Goal: Task Accomplishment & Management: Use online tool/utility

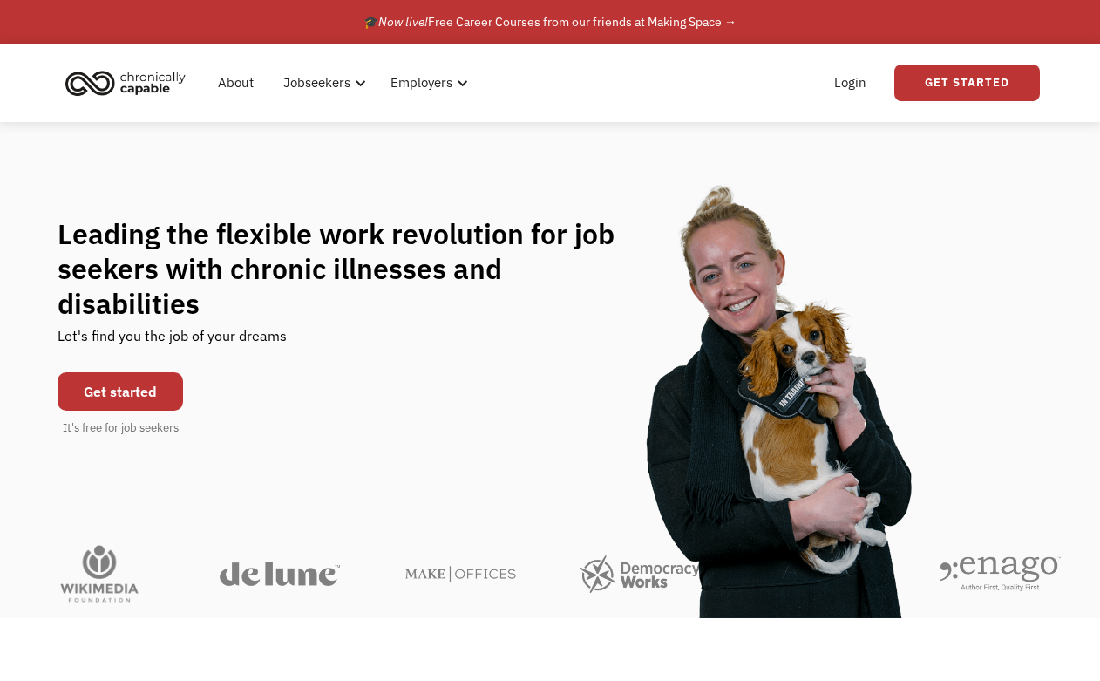
click at [126, 377] on link "Get started" at bounding box center [121, 391] width 126 height 38
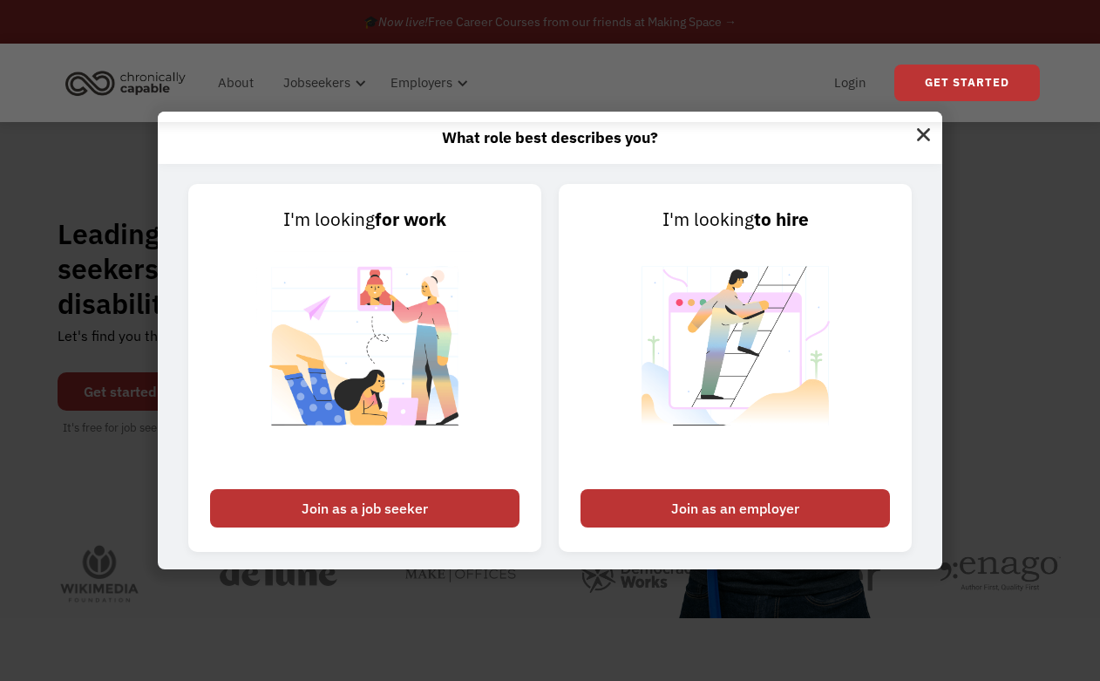
click at [1034, 151] on div "What role best describes you? I'm looking for work Join as a job seeker I'm loo…" at bounding box center [550, 340] width 1100 height 681
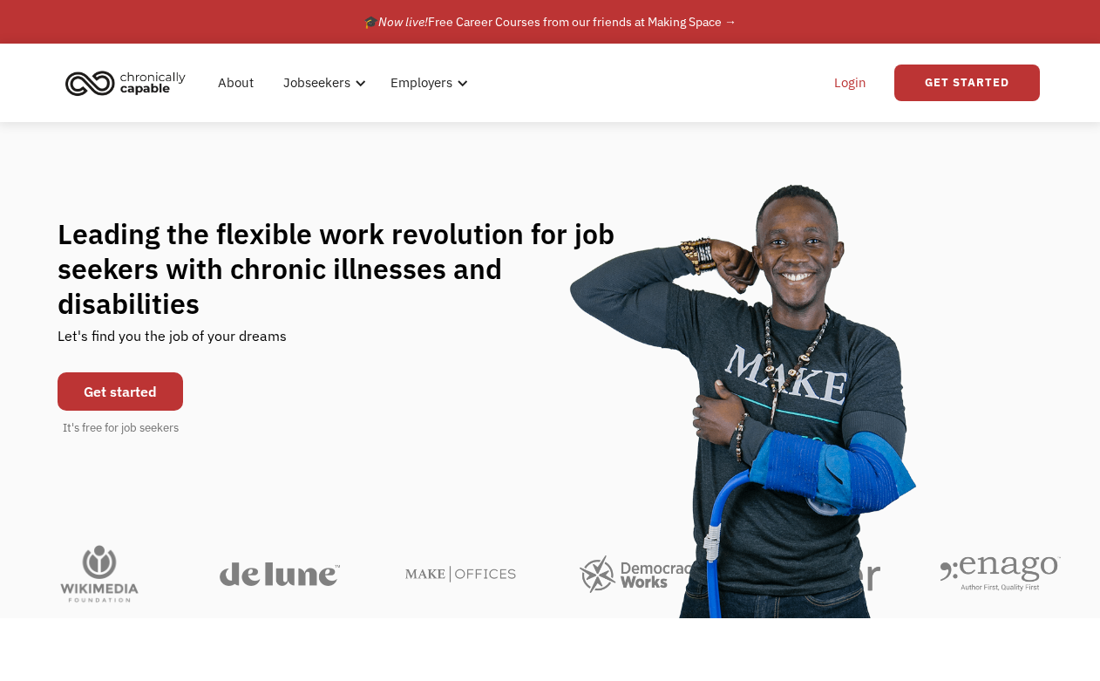
click at [855, 82] on link "Login" at bounding box center [850, 83] width 53 height 56
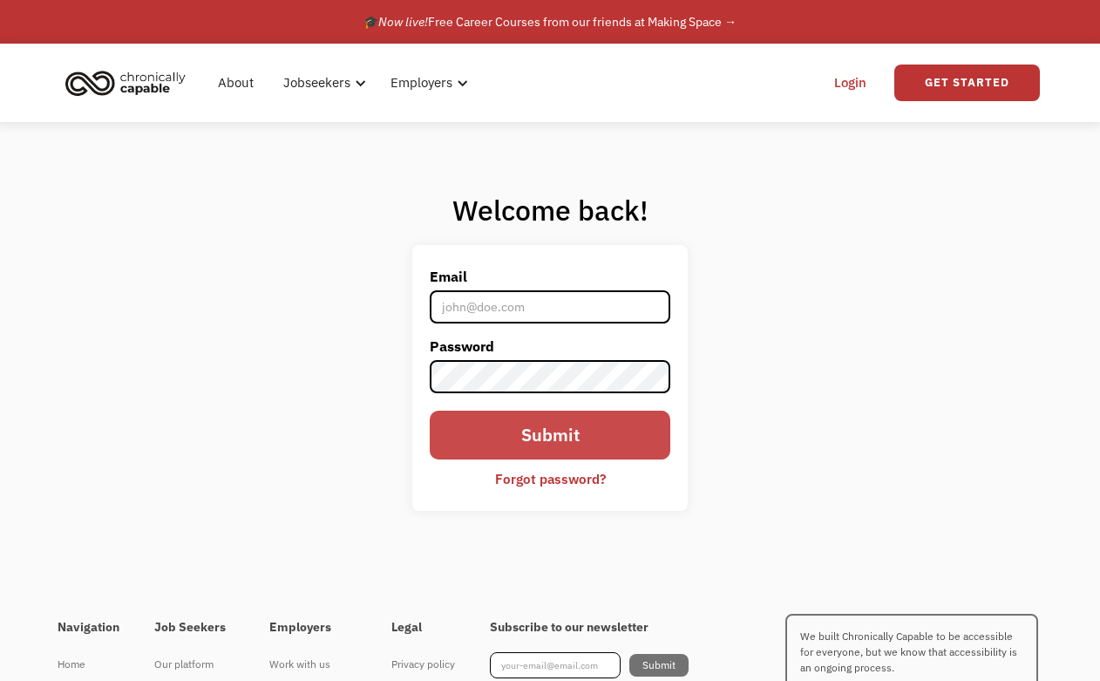
type input "[EMAIL_ADDRESS][DOMAIN_NAME]"
click at [562, 450] on input "Submit" at bounding box center [550, 435] width 241 height 48
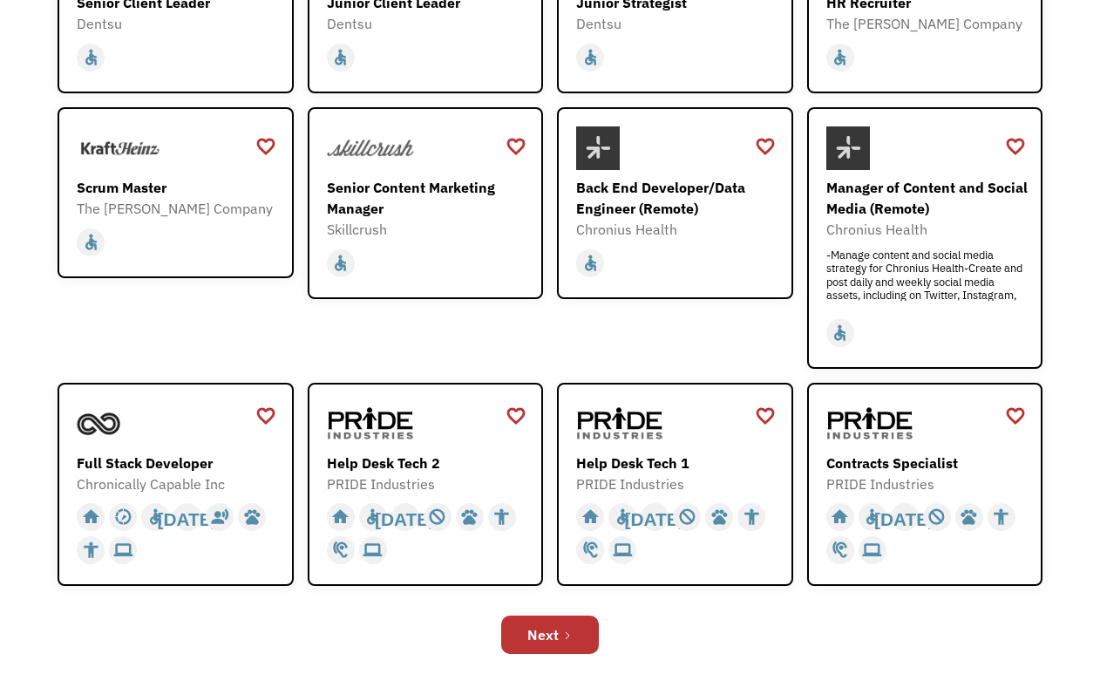
scroll to position [393, 0]
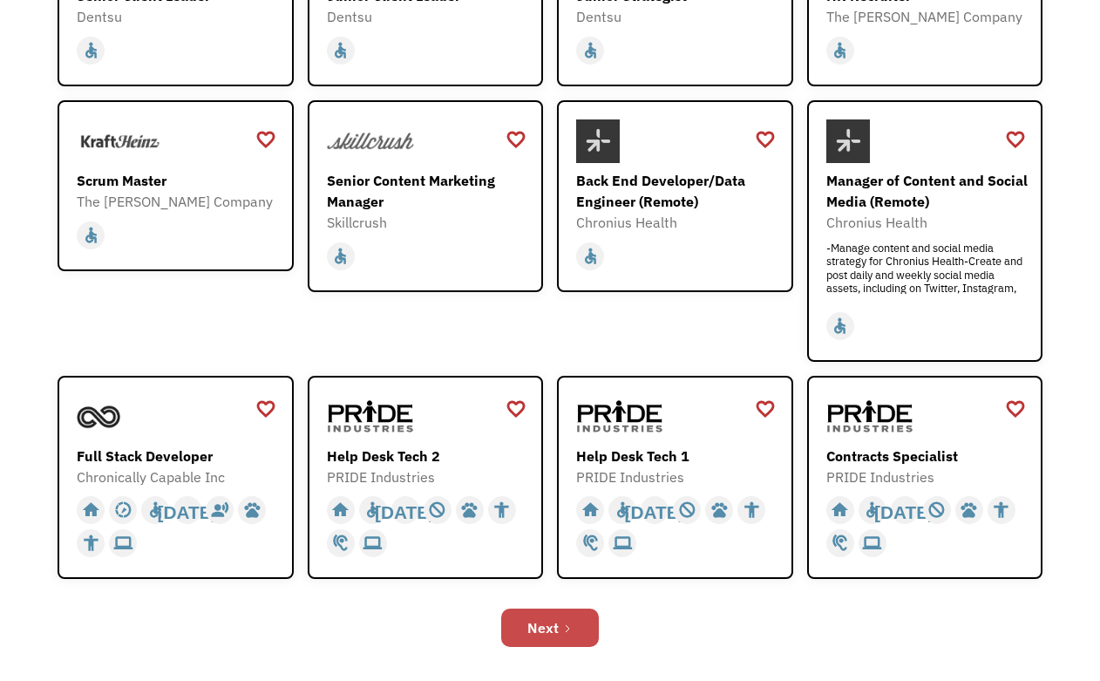
click at [554, 628] on div "Next" at bounding box center [542, 627] width 31 height 21
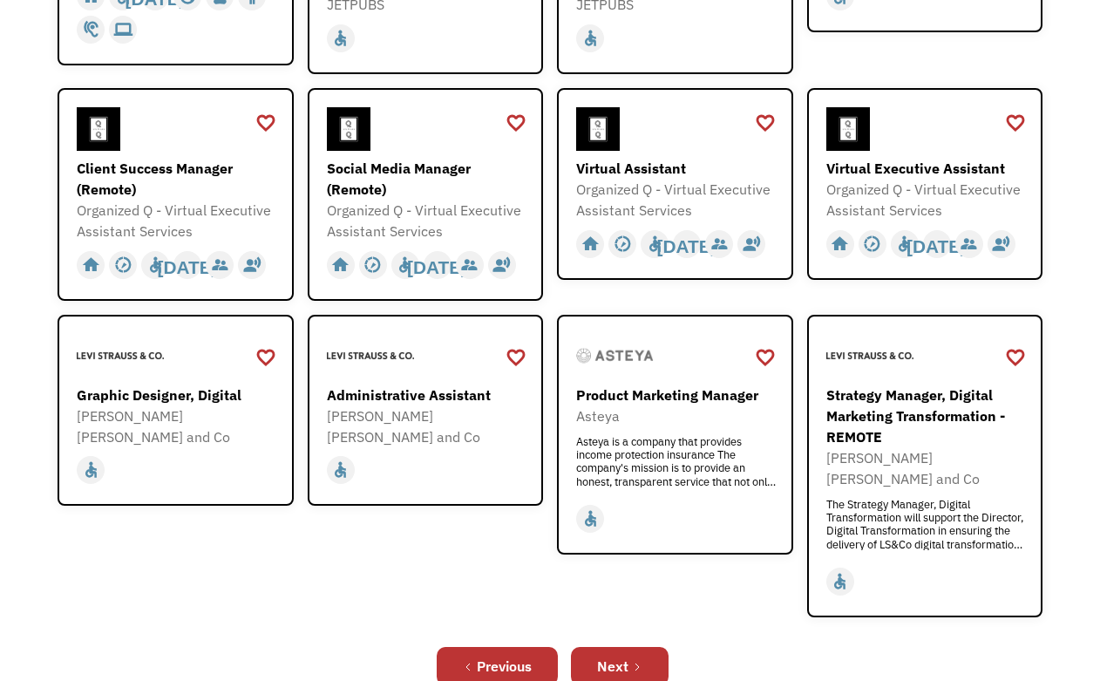
scroll to position [449, 0]
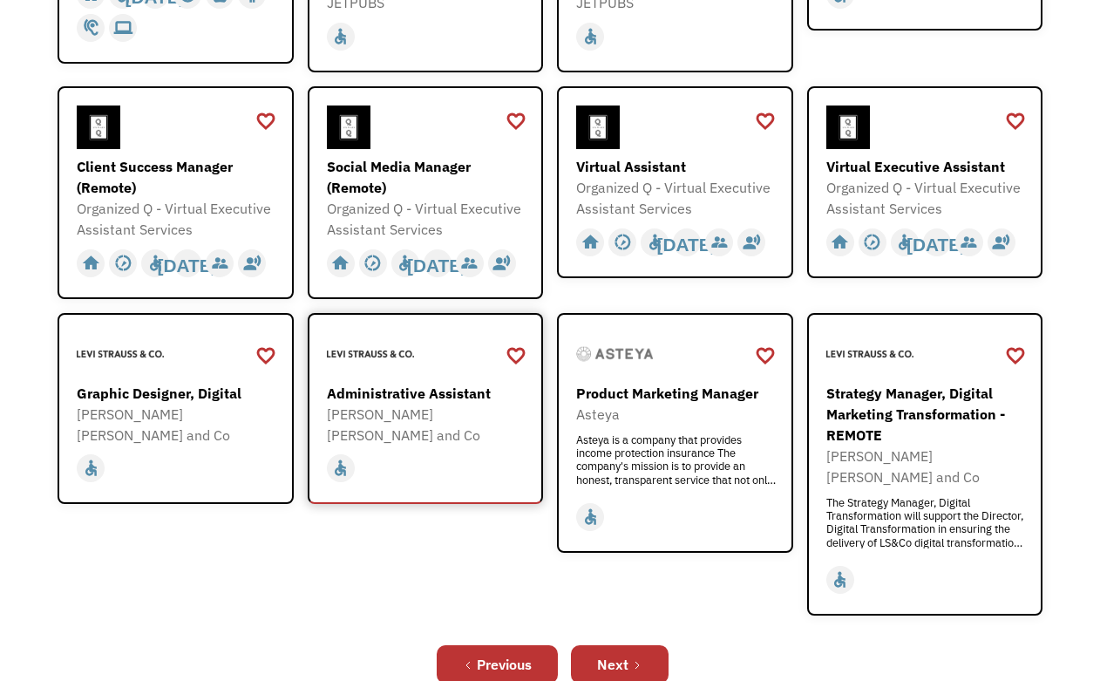
click at [386, 383] on div "Administrative Assistant" at bounding box center [428, 393] width 202 height 21
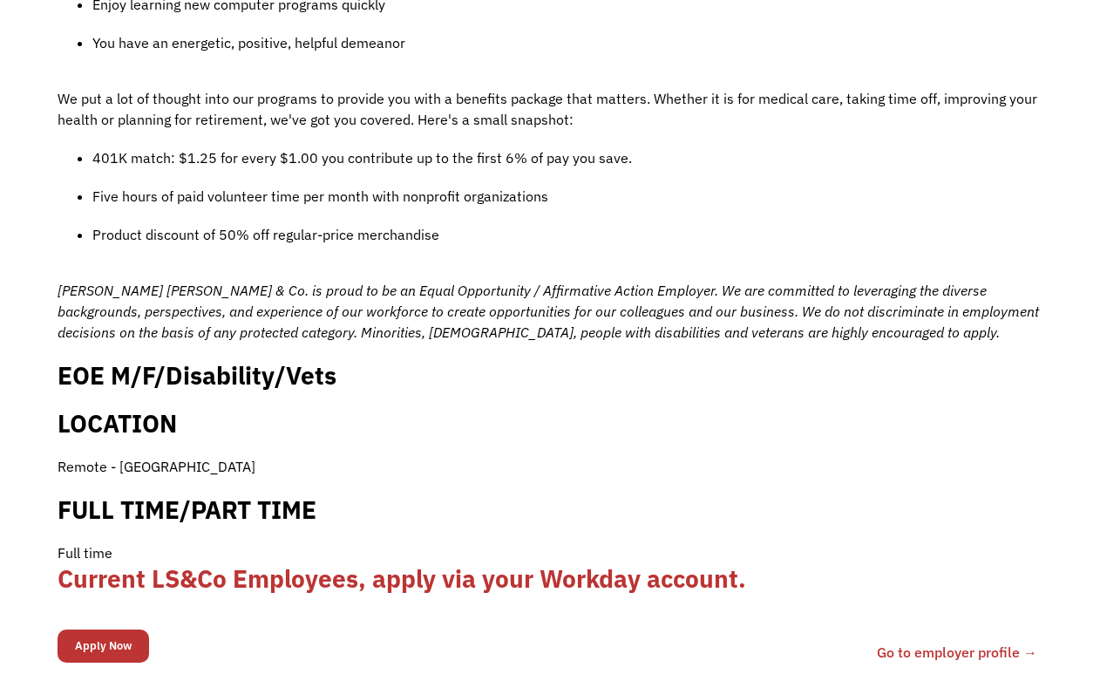
scroll to position [1588, 0]
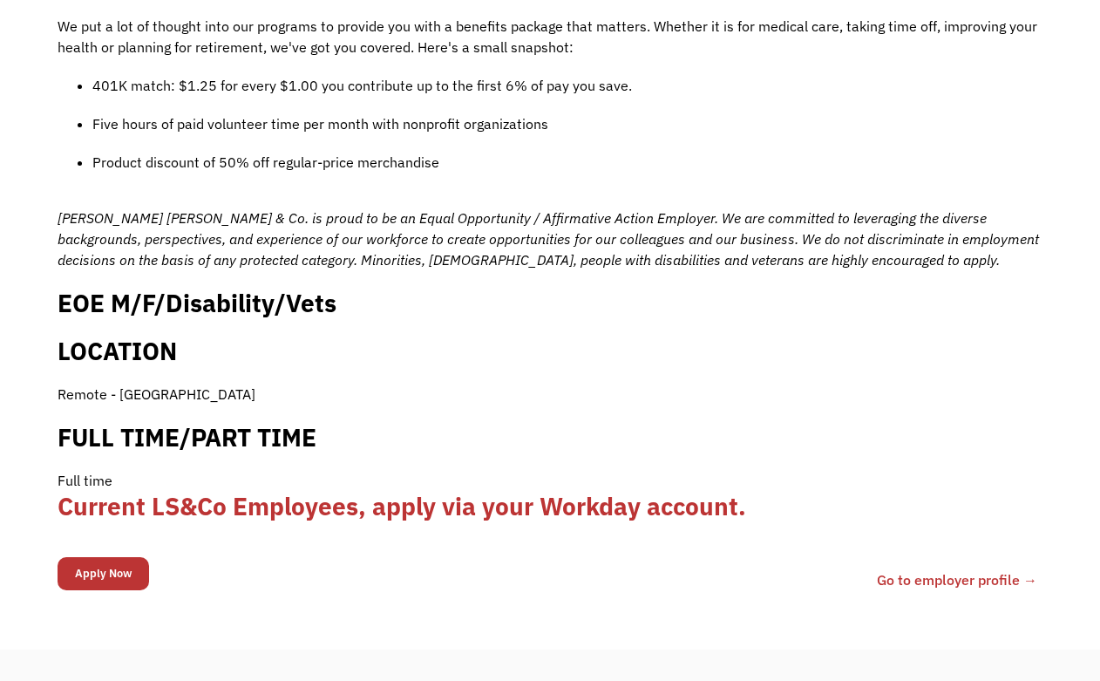
scroll to position [1603, 0]
